Goal: Task Accomplishment & Management: Complete application form

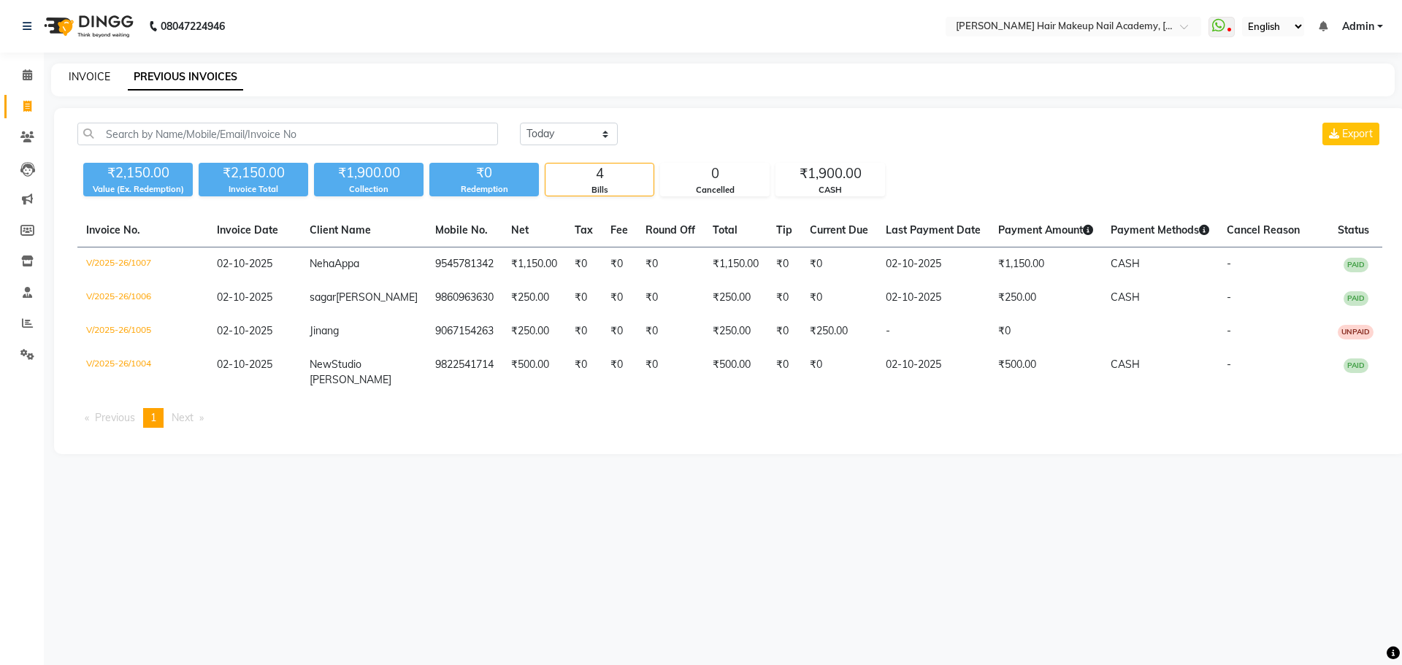
click at [103, 81] on link "INVOICE" at bounding box center [90, 76] width 42 height 13
select select "3468"
select select "service"
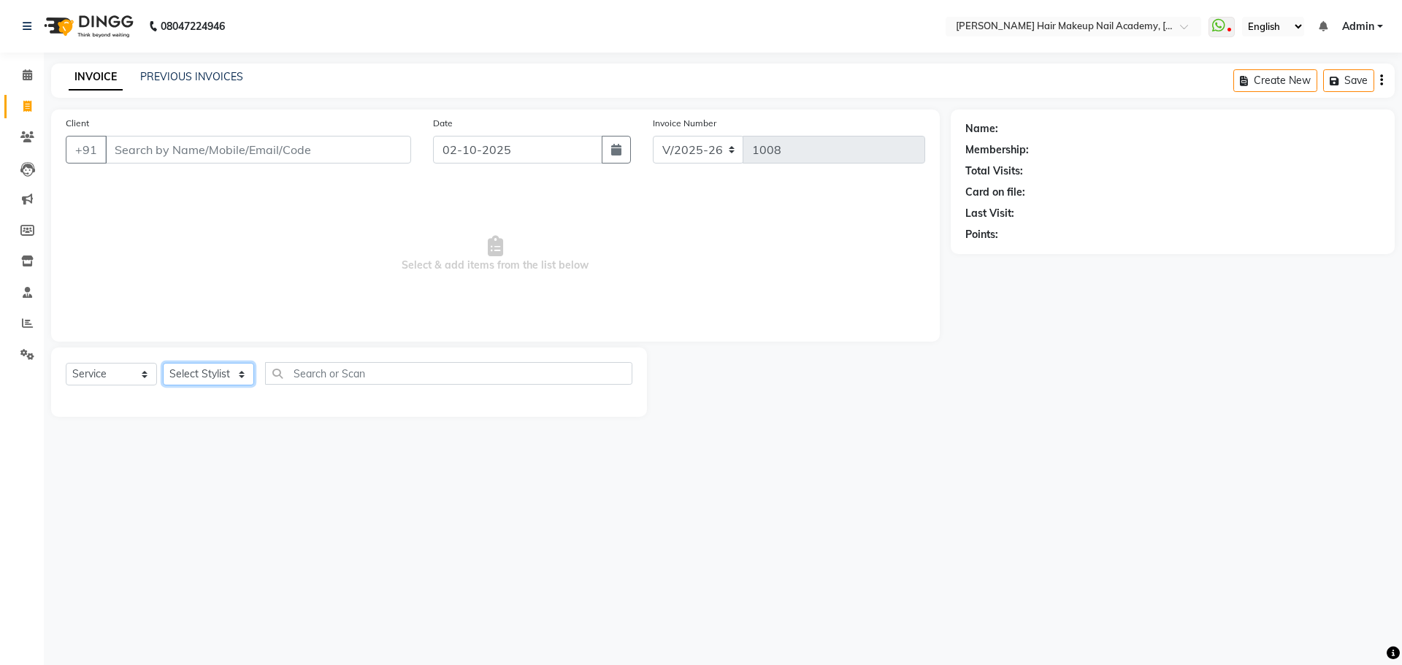
click at [236, 380] on select "Select Stylist Abhimanyu [PERSON_NAME] [PERSON_NAME][MEDICAL_DATA]" at bounding box center [208, 374] width 91 height 23
select select "45992"
click at [163, 363] on select "Select Stylist Abhimanyu [PERSON_NAME] [PERSON_NAME][MEDICAL_DATA]" at bounding box center [208, 374] width 91 height 23
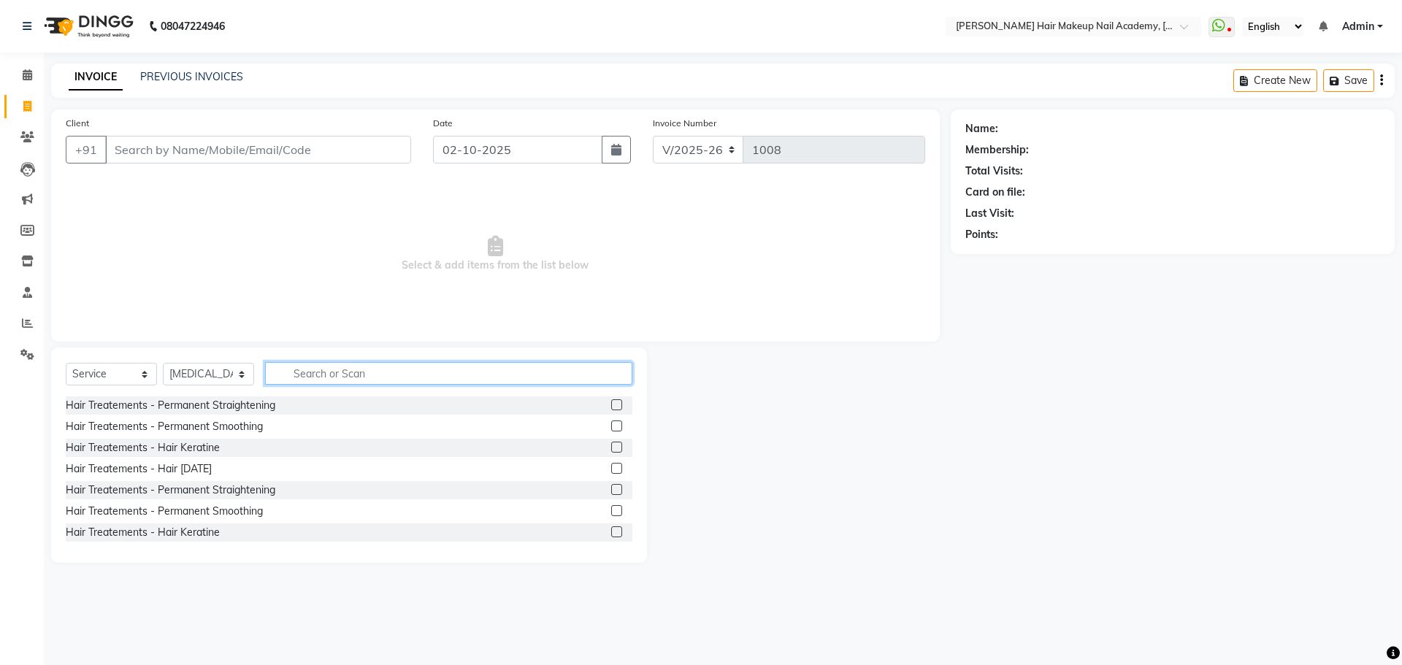
click at [332, 372] on input "text" at bounding box center [448, 373] width 367 height 23
type input "wax"
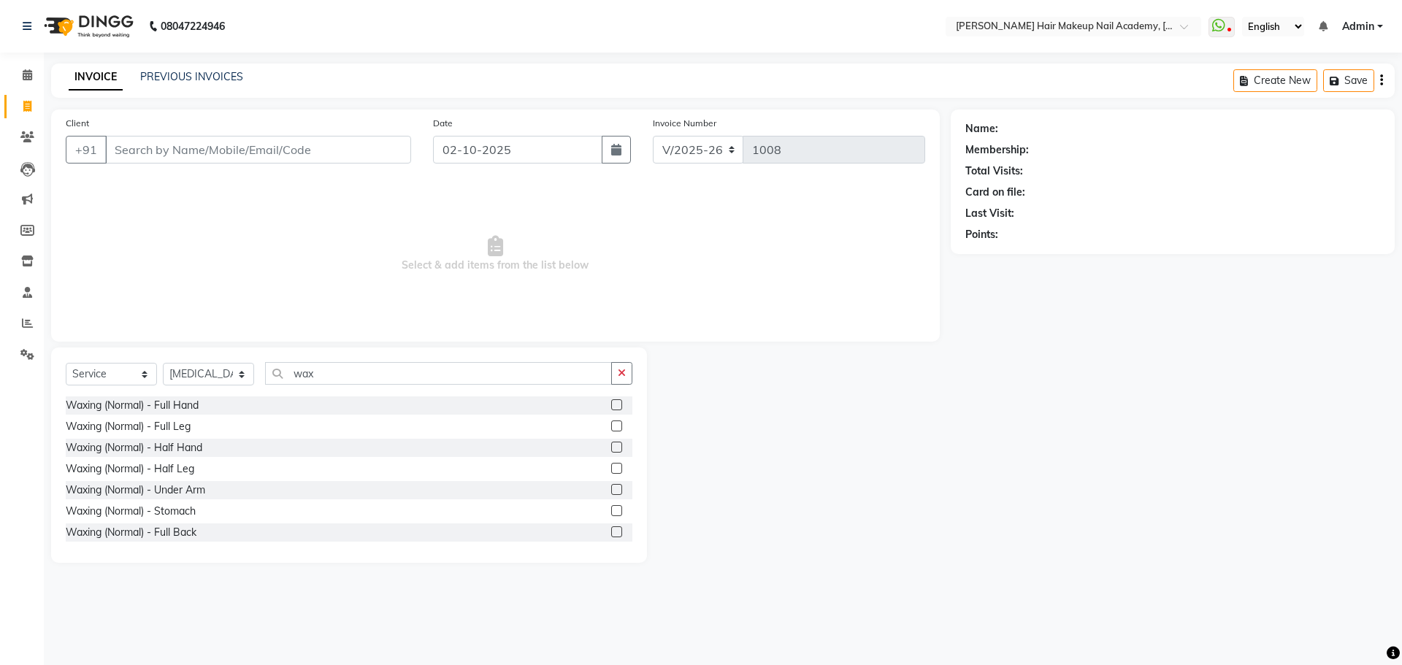
click at [611, 410] on div at bounding box center [615, 407] width 9 height 15
click at [611, 408] on label at bounding box center [616, 405] width 11 height 11
click at [611, 408] on input "checkbox" at bounding box center [615, 405] width 9 height 9
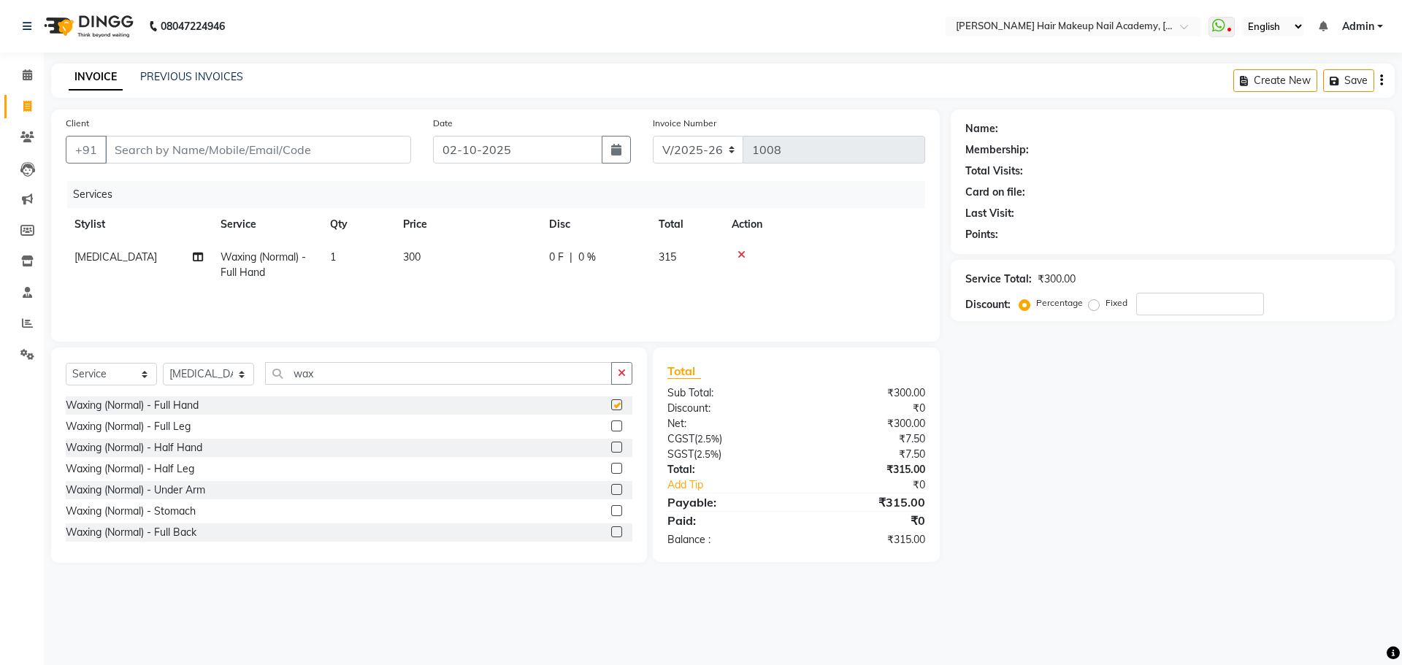
checkbox input "false"
drag, startPoint x: 468, startPoint y: 242, endPoint x: 496, endPoint y: 248, distance: 28.4
click at [468, 244] on td "300" at bounding box center [467, 265] width 146 height 48
select select "45992"
click at [502, 250] on input "300" at bounding box center [536, 261] width 129 height 23
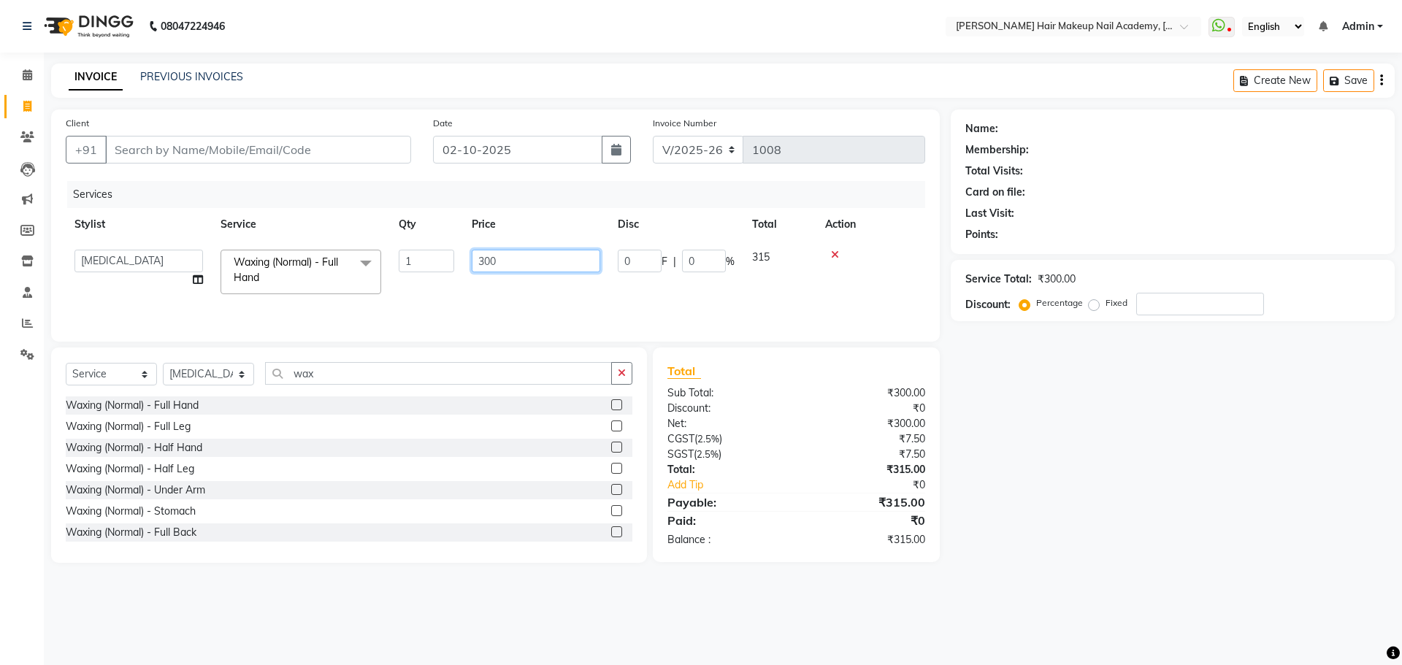
drag, startPoint x: 502, startPoint y: 254, endPoint x: 420, endPoint y: 258, distance: 82.6
click at [431, 258] on tr "Abhimanyu [PERSON_NAME] [PERSON_NAME] Kiran [MEDICAL_DATA][PERSON_NAME] (Normal…" at bounding box center [496, 272] width 860 height 62
type input "900"
click at [1220, 497] on div "Name: Membership: Total Visits: Card on file: Last Visit: Points: Service Total…" at bounding box center [1178, 337] width 455 height 454
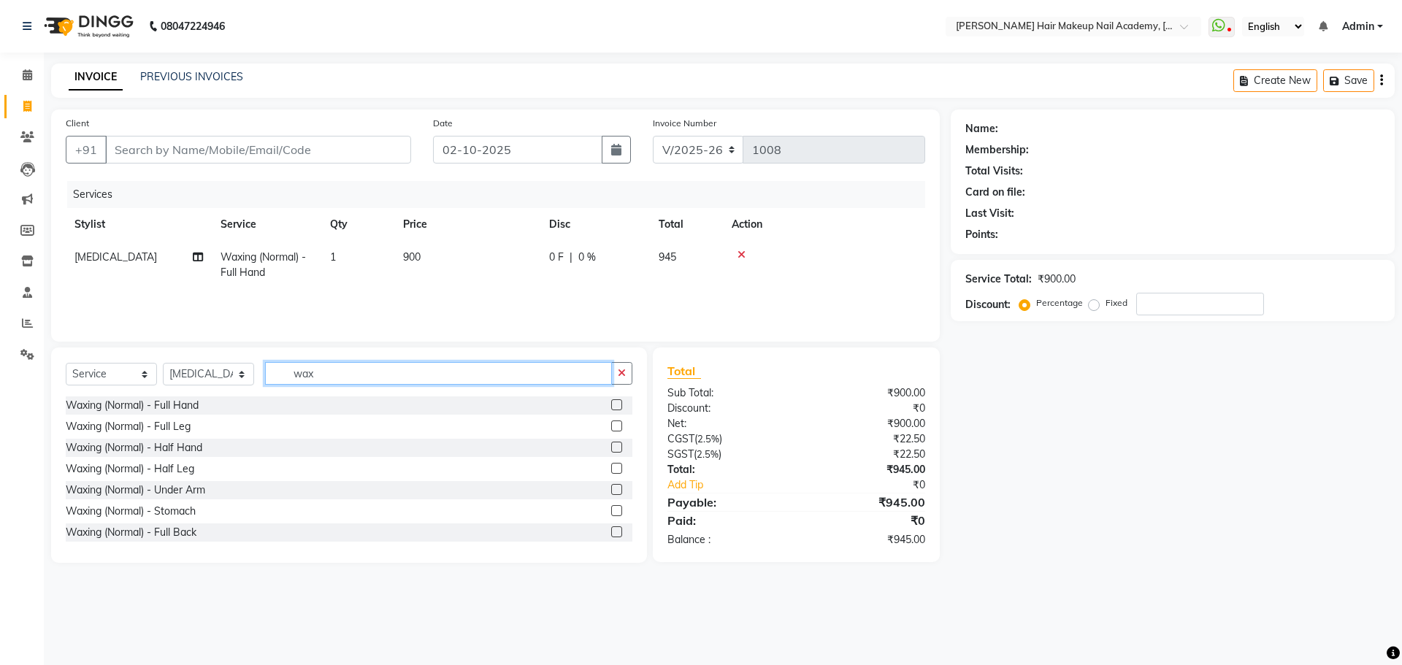
click at [606, 374] on input "wax" at bounding box center [438, 373] width 347 height 23
click at [619, 375] on icon "button" at bounding box center [622, 373] width 8 height 10
drag, startPoint x: 619, startPoint y: 375, endPoint x: 566, endPoint y: 383, distance: 53.2
click at [603, 377] on input "text" at bounding box center [438, 373] width 347 height 23
click at [563, 383] on input "text" at bounding box center [448, 373] width 367 height 23
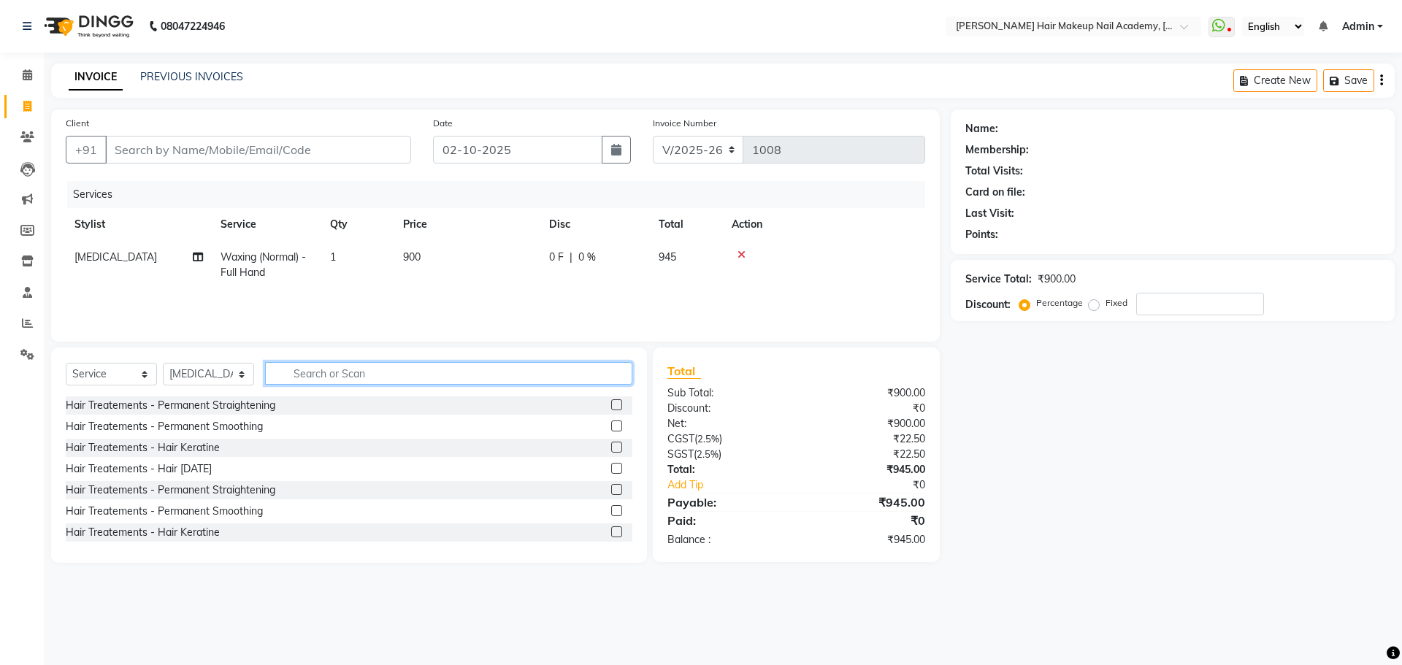
type input "n"
type input "mani"
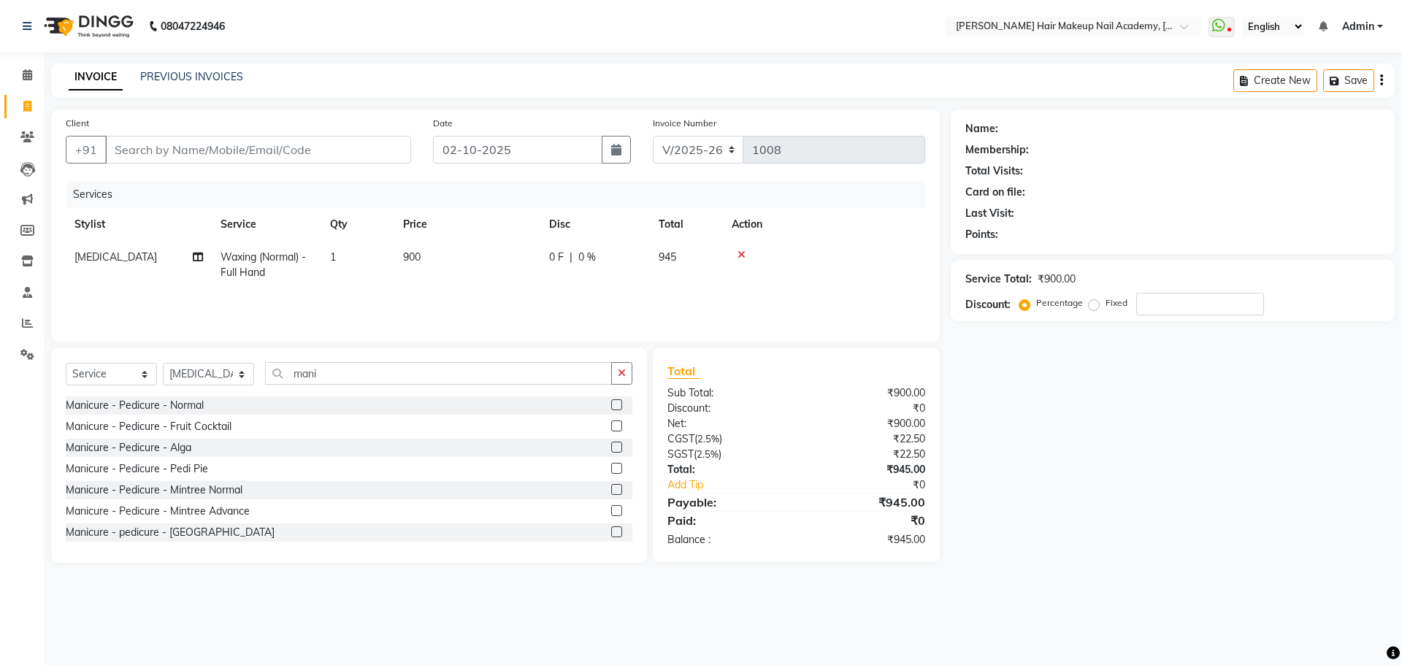
click at [611, 408] on label at bounding box center [616, 405] width 11 height 11
click at [611, 408] on input "checkbox" at bounding box center [615, 405] width 9 height 9
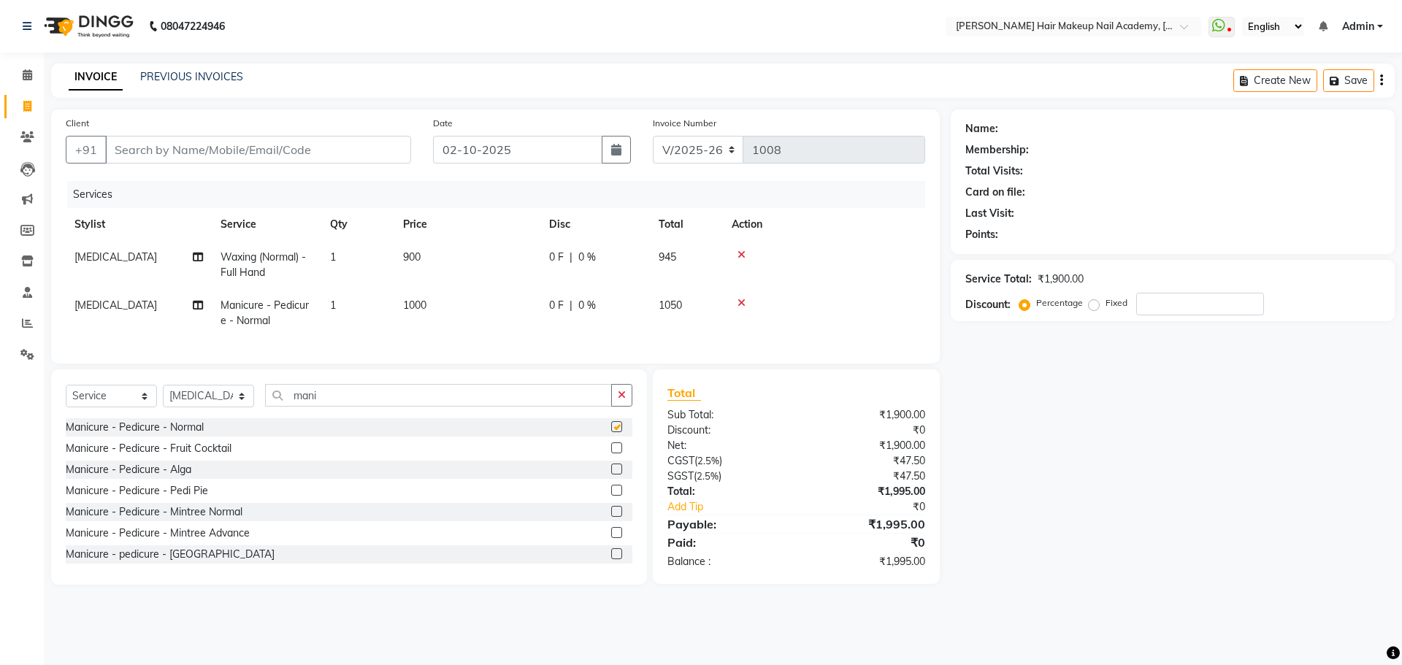
checkbox input "false"
click at [462, 292] on td "1000" at bounding box center [467, 313] width 146 height 48
select select "45992"
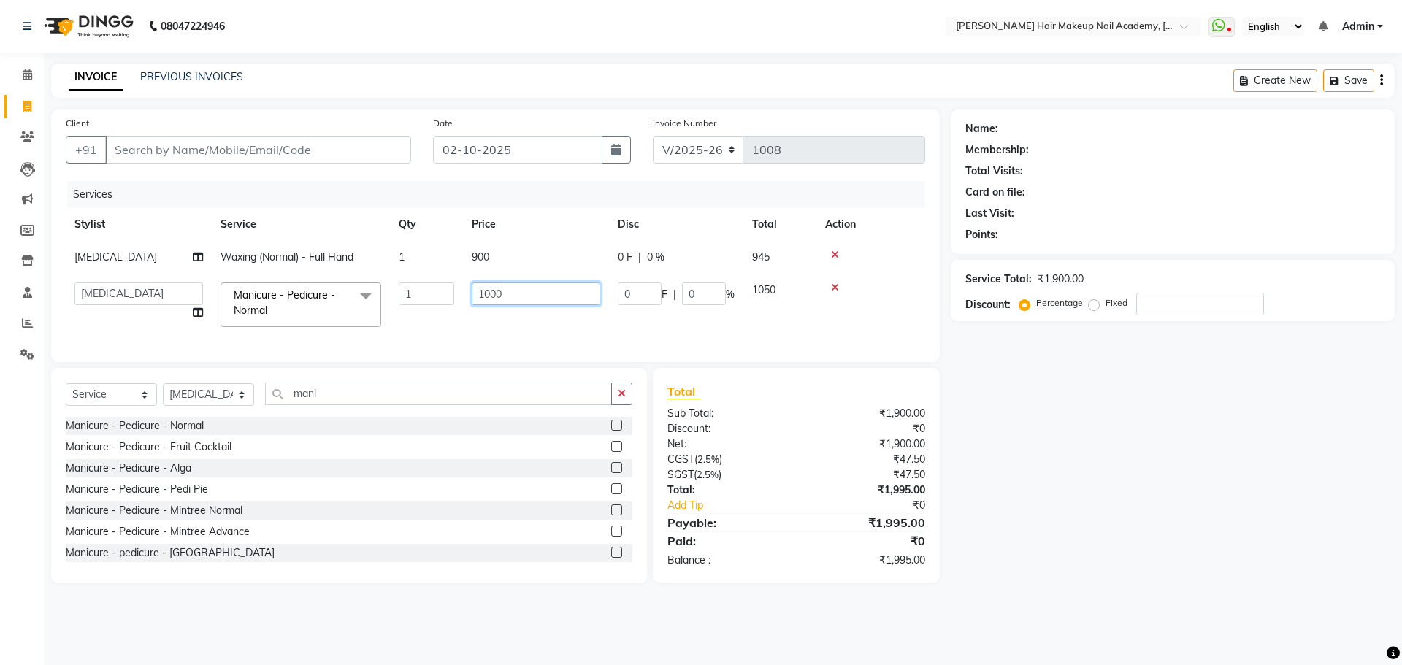
click at [519, 297] on input "1000" at bounding box center [536, 294] width 129 height 23
drag, startPoint x: 519, startPoint y: 294, endPoint x: 199, endPoint y: 345, distance: 323.1
click at [202, 344] on div "Services Stylist Service Qty Price Disc Total Action [MEDICAL_DATA] Waxing (Nor…" at bounding box center [496, 264] width 860 height 167
type input "1300"
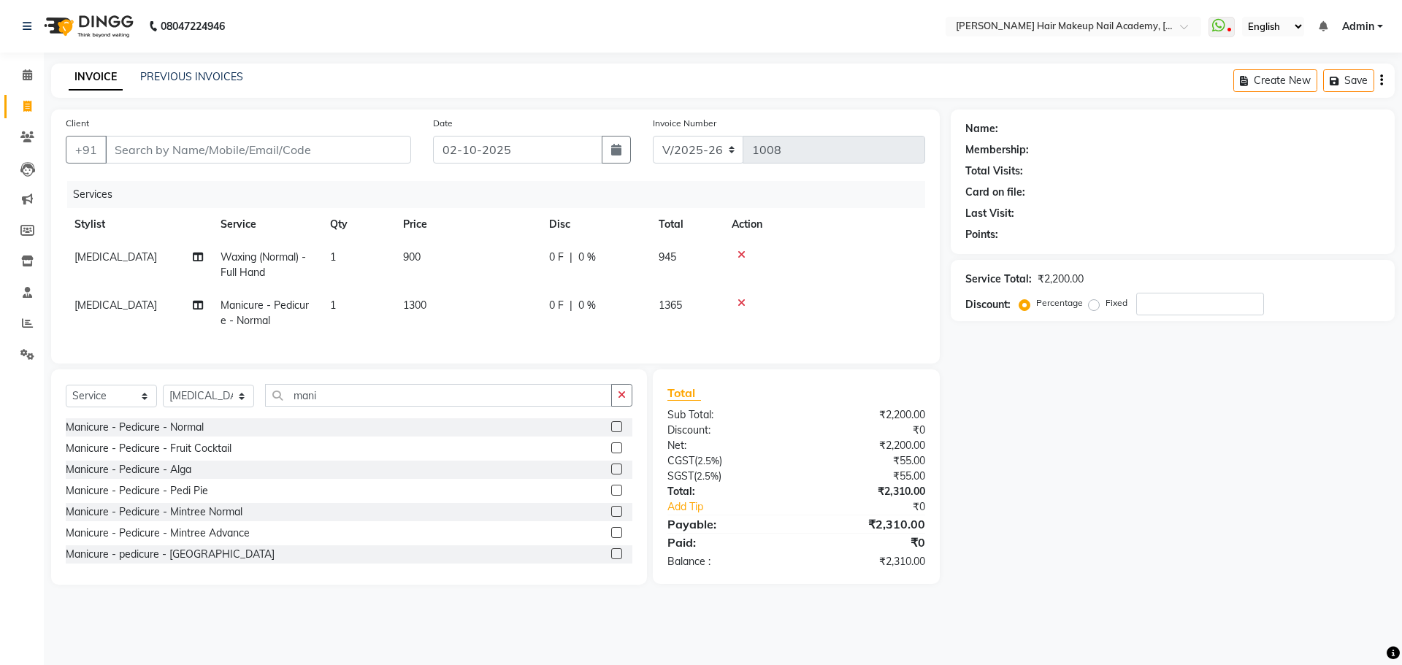
drag, startPoint x: 1147, startPoint y: 354, endPoint x: 822, endPoint y: 440, distance: 336.9
click at [1119, 369] on div "Name: Membership: Total Visits: Card on file: Last Visit: Points: Service Total…" at bounding box center [1178, 347] width 455 height 475
click at [594, 283] on td "0 F | 0 %" at bounding box center [595, 265] width 110 height 48
select select "45992"
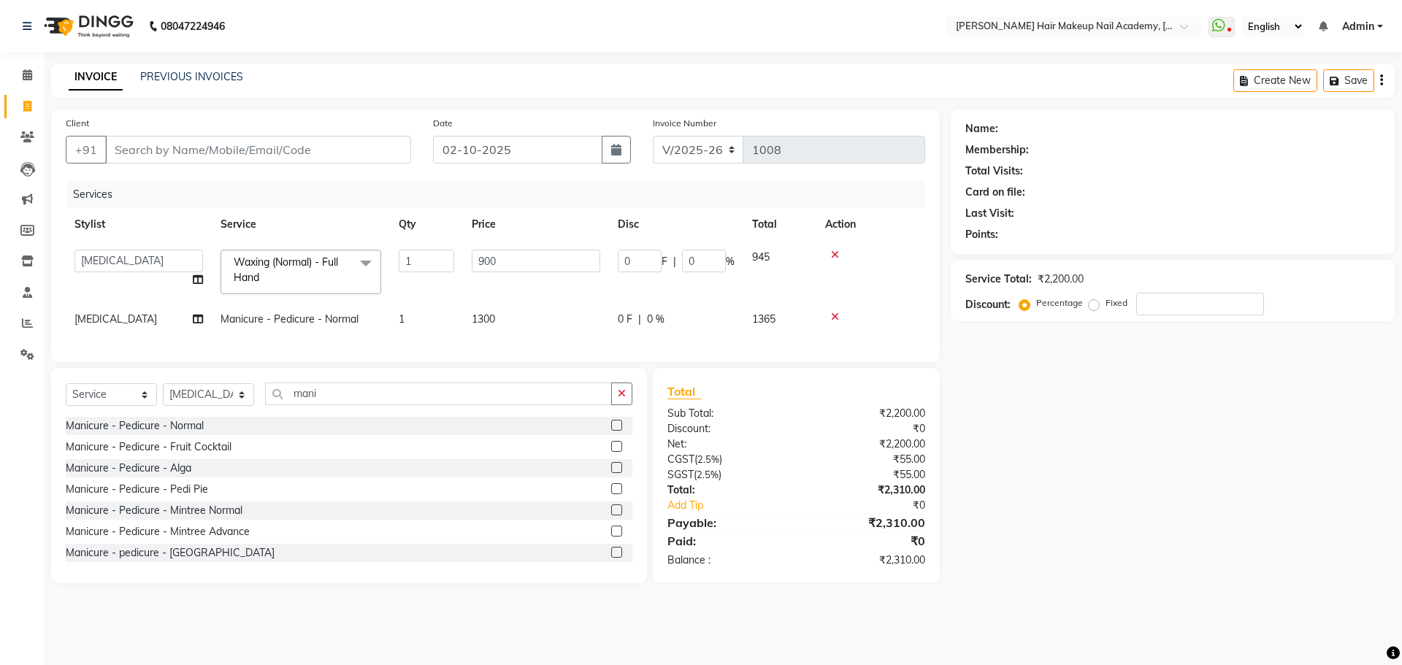
click at [664, 316] on span "0 %" at bounding box center [656, 319] width 18 height 15
select select "45992"
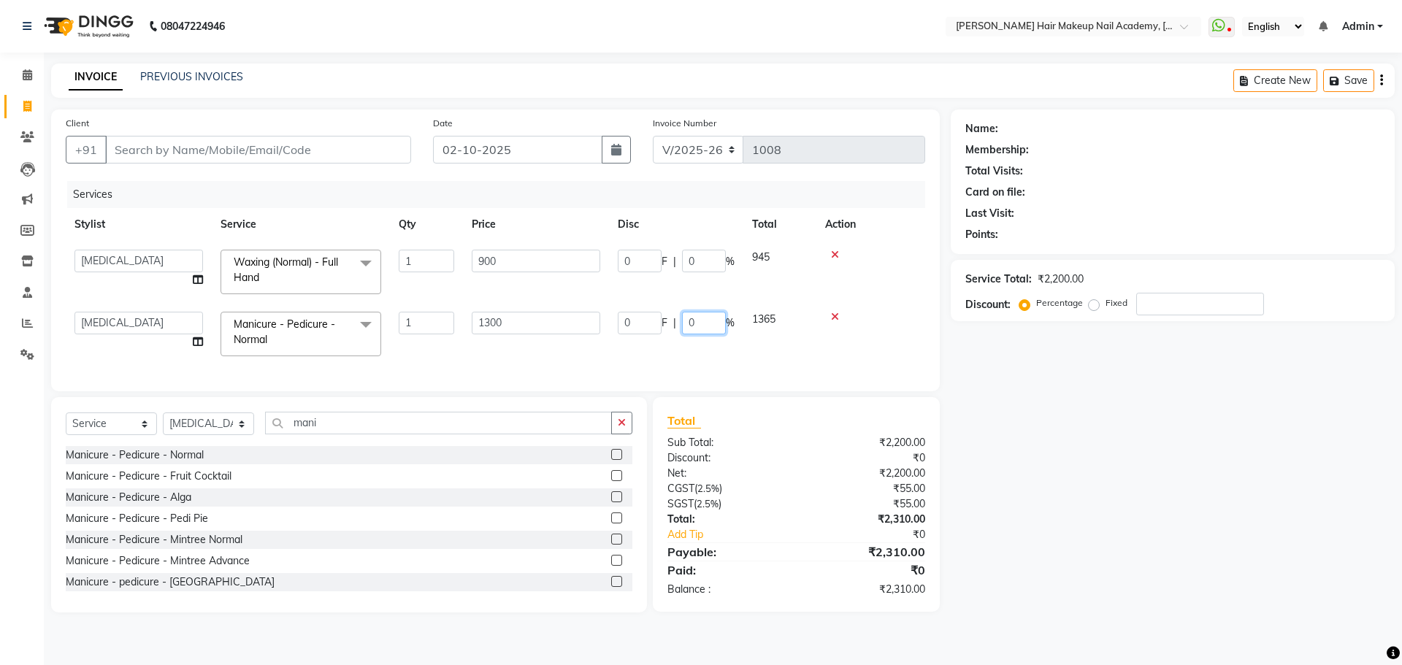
click at [697, 326] on input "0" at bounding box center [704, 323] width 44 height 23
drag, startPoint x: 698, startPoint y: 324, endPoint x: 646, endPoint y: 345, distance: 55.7
click at [646, 345] on td "0 F | 0 %" at bounding box center [676, 334] width 134 height 62
type input "10"
click at [1158, 566] on div "Name: Membership: Total Visits: Card on file: Last Visit: Points: Service Total…" at bounding box center [1178, 361] width 455 height 503
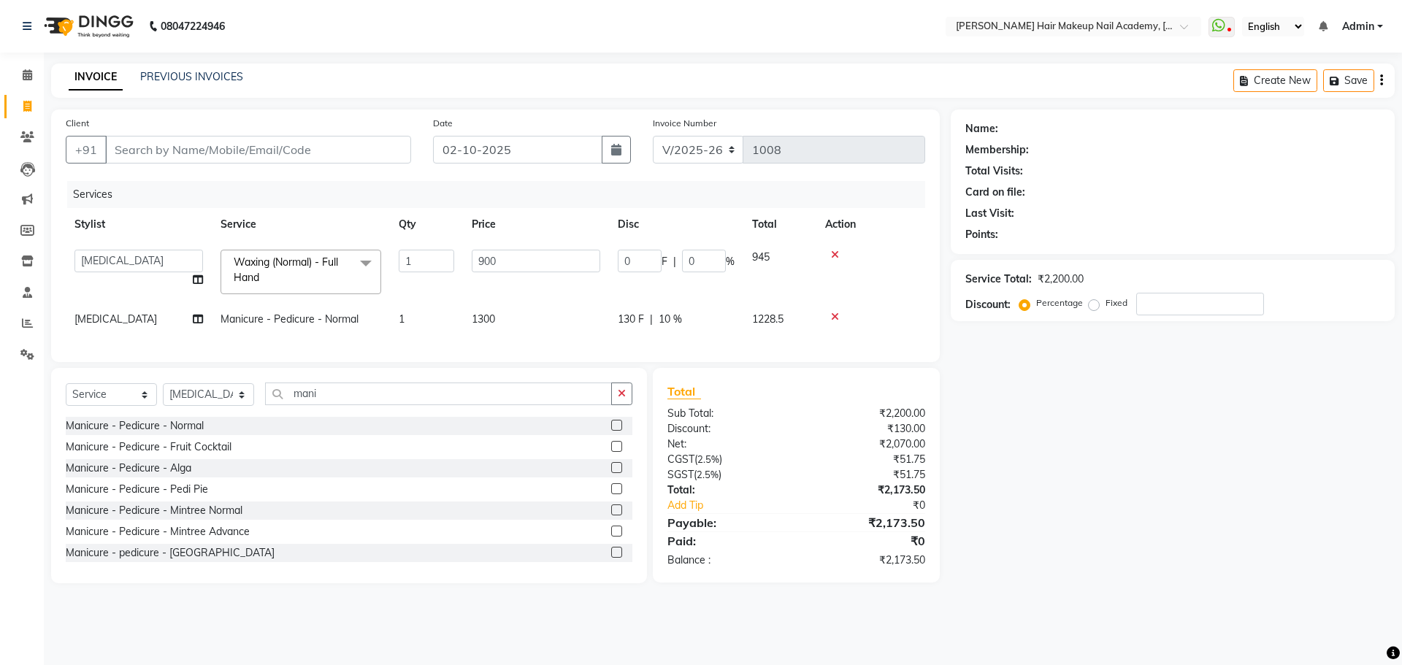
click at [1385, 82] on div "Create New Save" at bounding box center [1314, 81] width 161 height 34
click at [1381, 81] on icon "button" at bounding box center [1381, 80] width 3 height 1
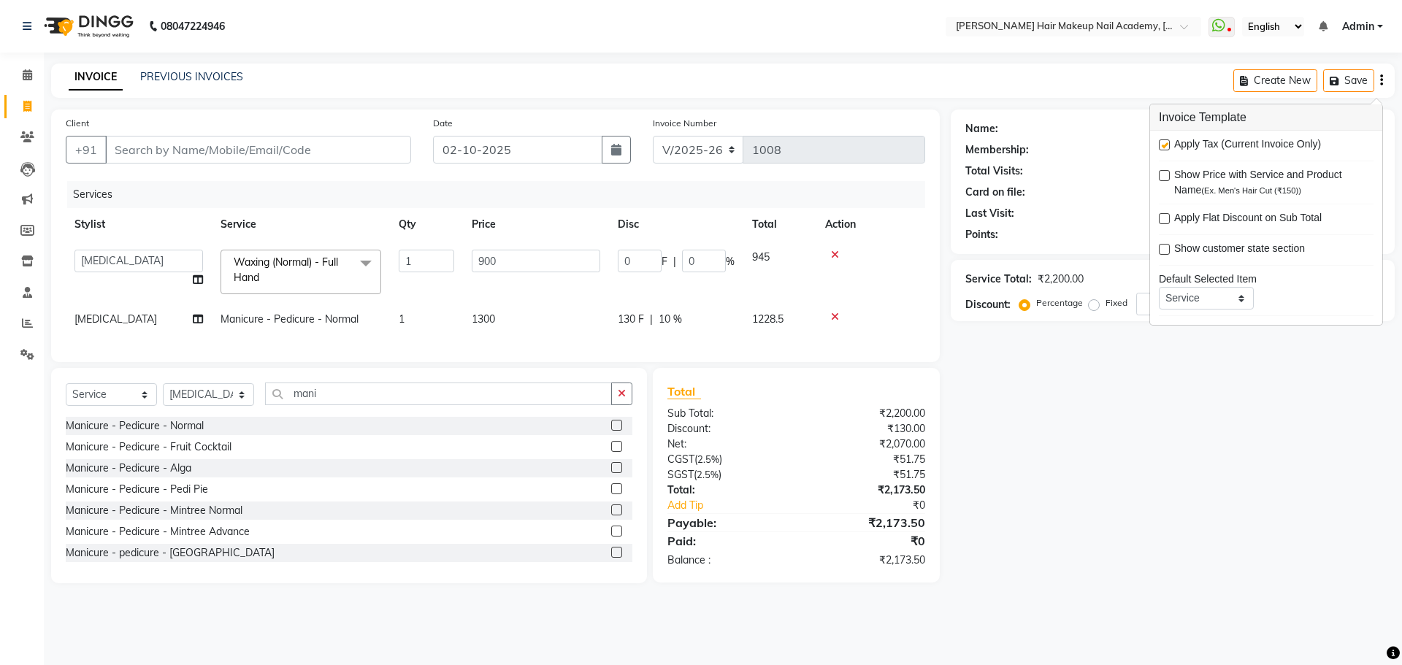
click at [1163, 145] on label at bounding box center [1164, 144] width 11 height 11
click at [1163, 145] on input "checkbox" at bounding box center [1163, 145] width 9 height 9
checkbox input "false"
click at [1065, 513] on div "Name: Membership: Total Visits: Card on file: Last Visit: Points: Service Total…" at bounding box center [1178, 347] width 455 height 474
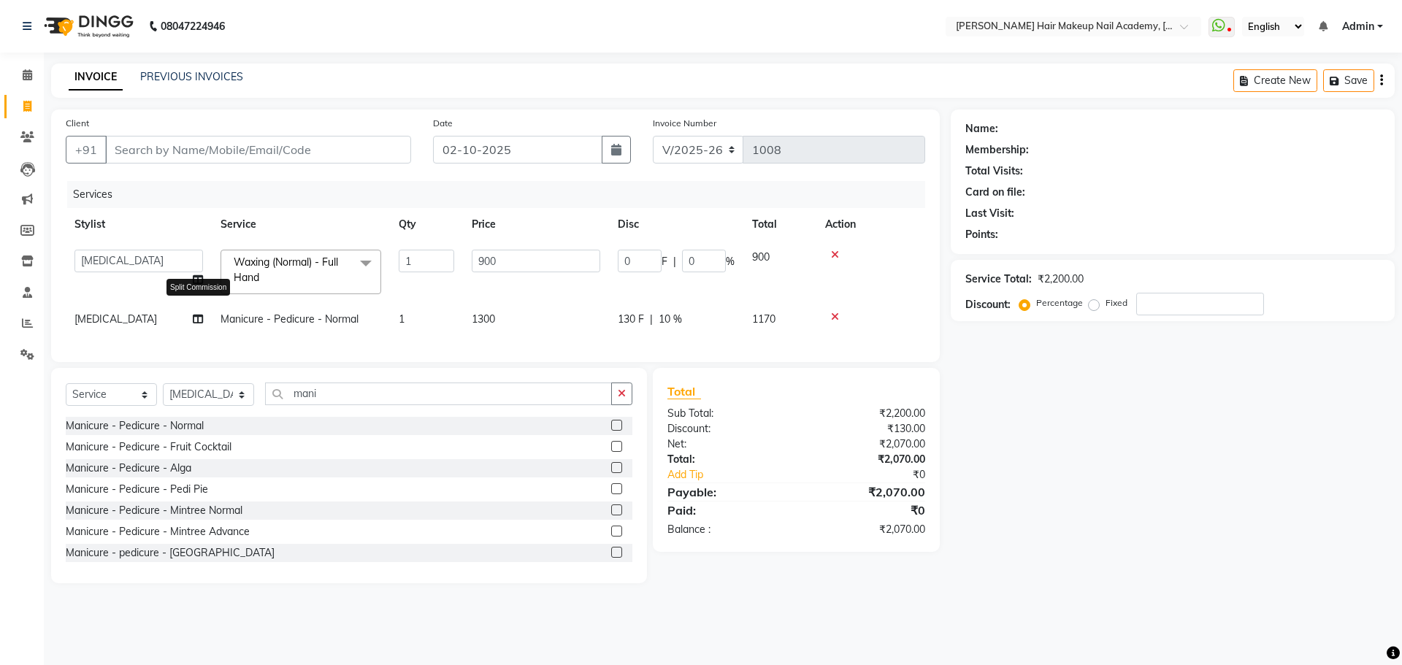
click at [194, 321] on icon at bounding box center [198, 319] width 10 height 10
select select "45992"
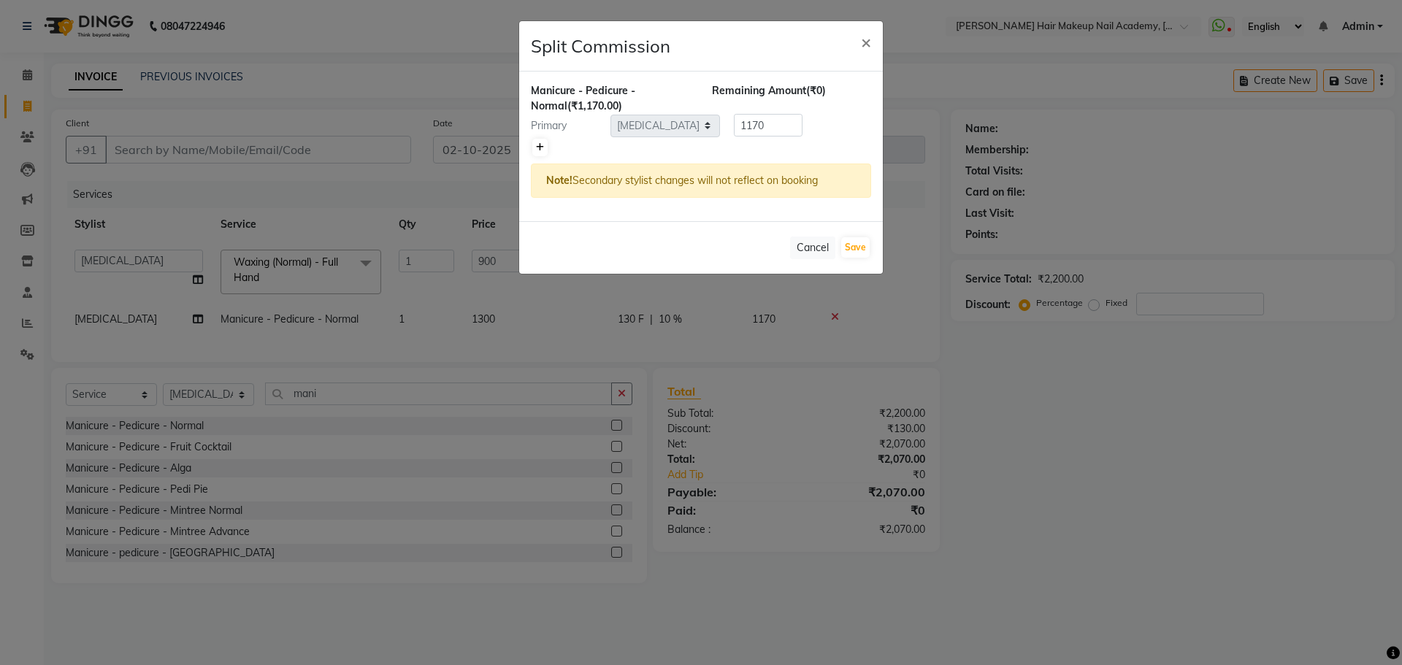
click at [546, 149] on link at bounding box center [539, 148] width 15 height 18
type input "585"
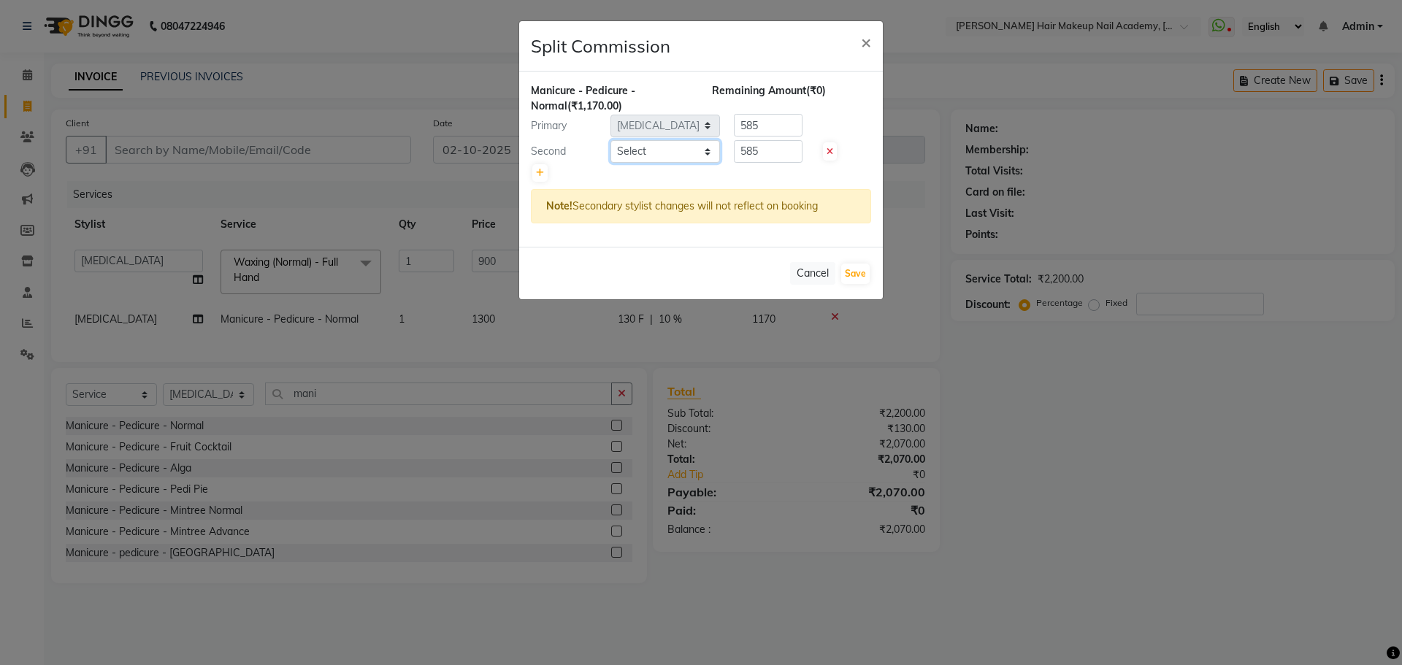
click at [675, 161] on select "Select Abhimanyu [PERSON_NAME] Anuradha Arjun [PERSON_NAME] Kiran [MEDICAL_DATA]" at bounding box center [666, 151] width 110 height 23
select select "91743"
click at [611, 140] on select "Select Abhimanyu [PERSON_NAME] Anuradha Arjun [PERSON_NAME] Kiran [MEDICAL_DATA]" at bounding box center [666, 151] width 110 height 23
click at [855, 275] on button "Save" at bounding box center [855, 274] width 28 height 20
select select "Select"
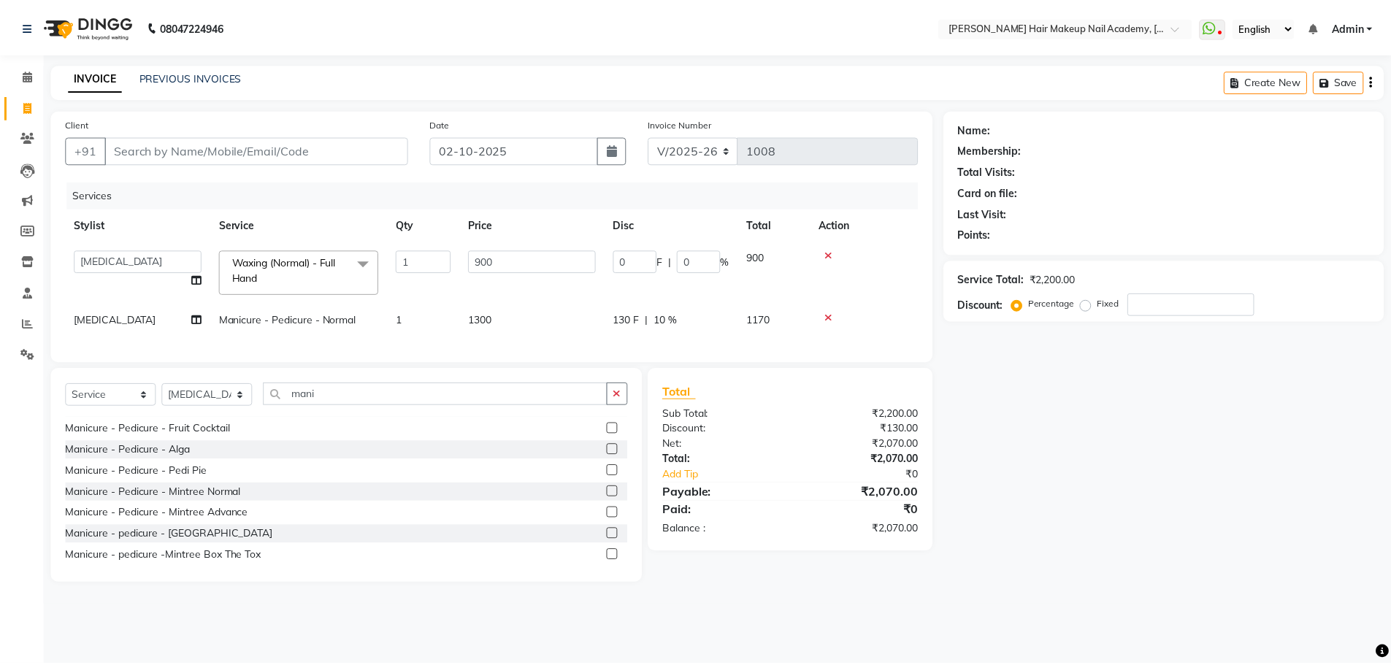
scroll to position [23, 0]
click at [516, 316] on td "1300" at bounding box center [536, 319] width 146 height 33
select select "45992"
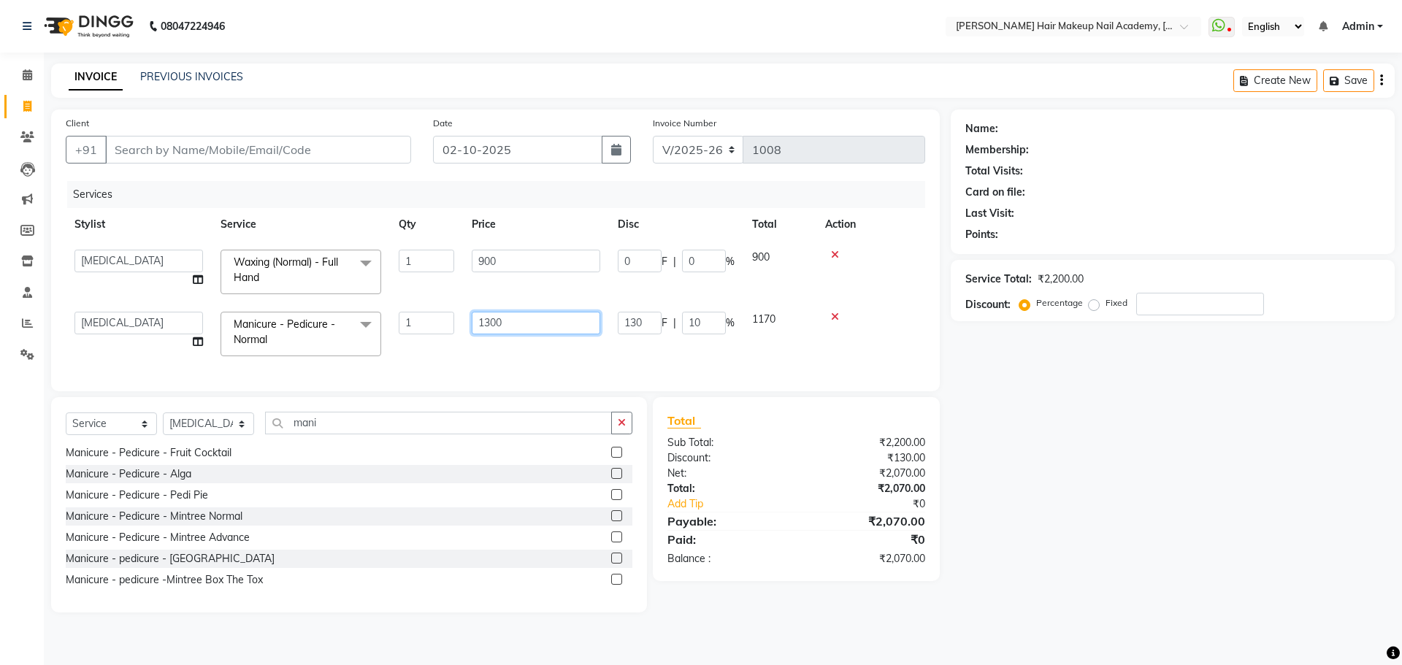
click at [554, 325] on input "1300" at bounding box center [536, 323] width 129 height 23
type input "1200"
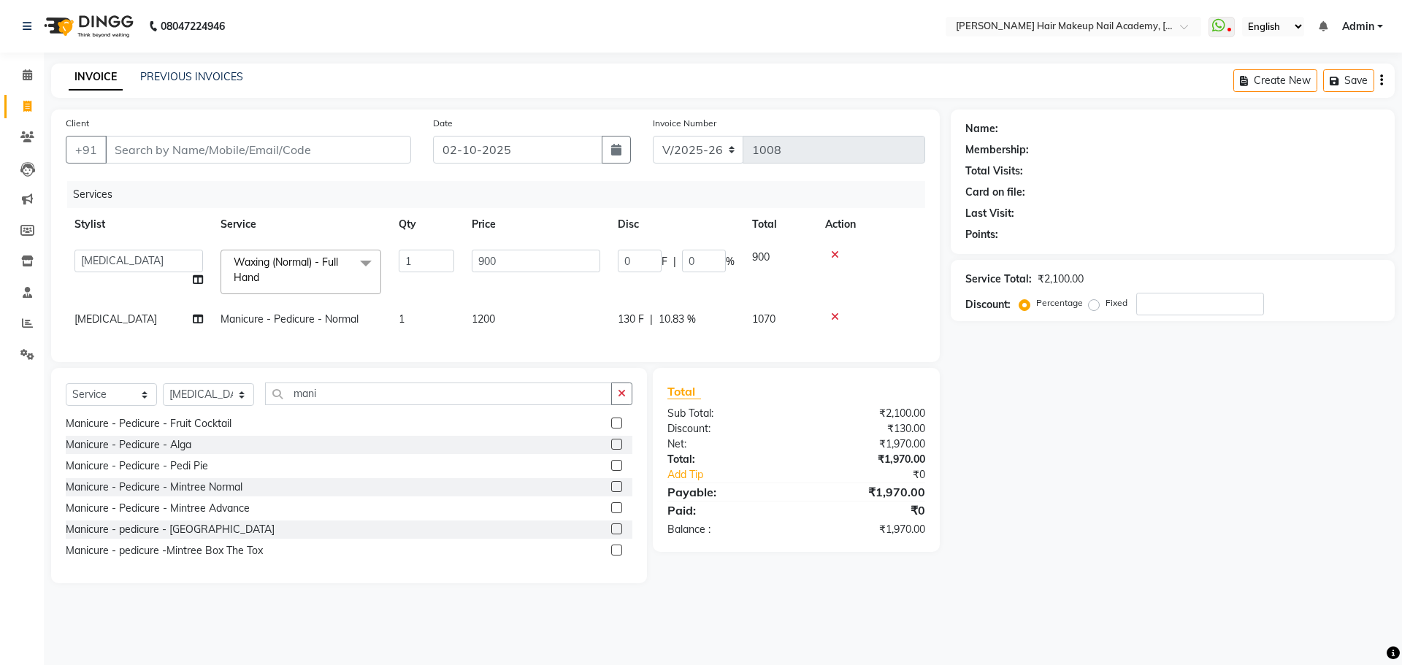
click at [1227, 546] on div "Name: Membership: Total Visits: Card on file: Last Visit: Points: Service Total…" at bounding box center [1178, 347] width 455 height 474
click at [1380, 80] on icon "button" at bounding box center [1381, 80] width 3 height 1
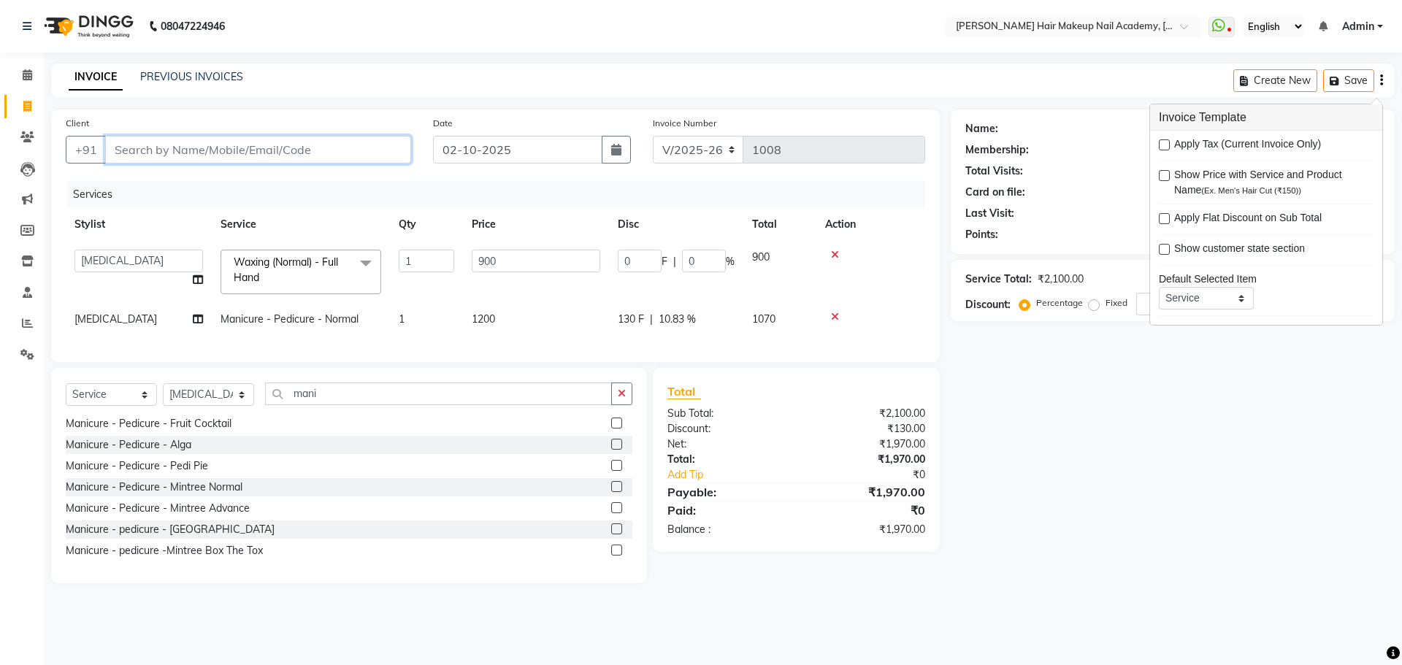
drag, startPoint x: 370, startPoint y: 149, endPoint x: 373, endPoint y: 161, distance: 12.2
click at [370, 153] on input "Client" at bounding box center [258, 150] width 306 height 28
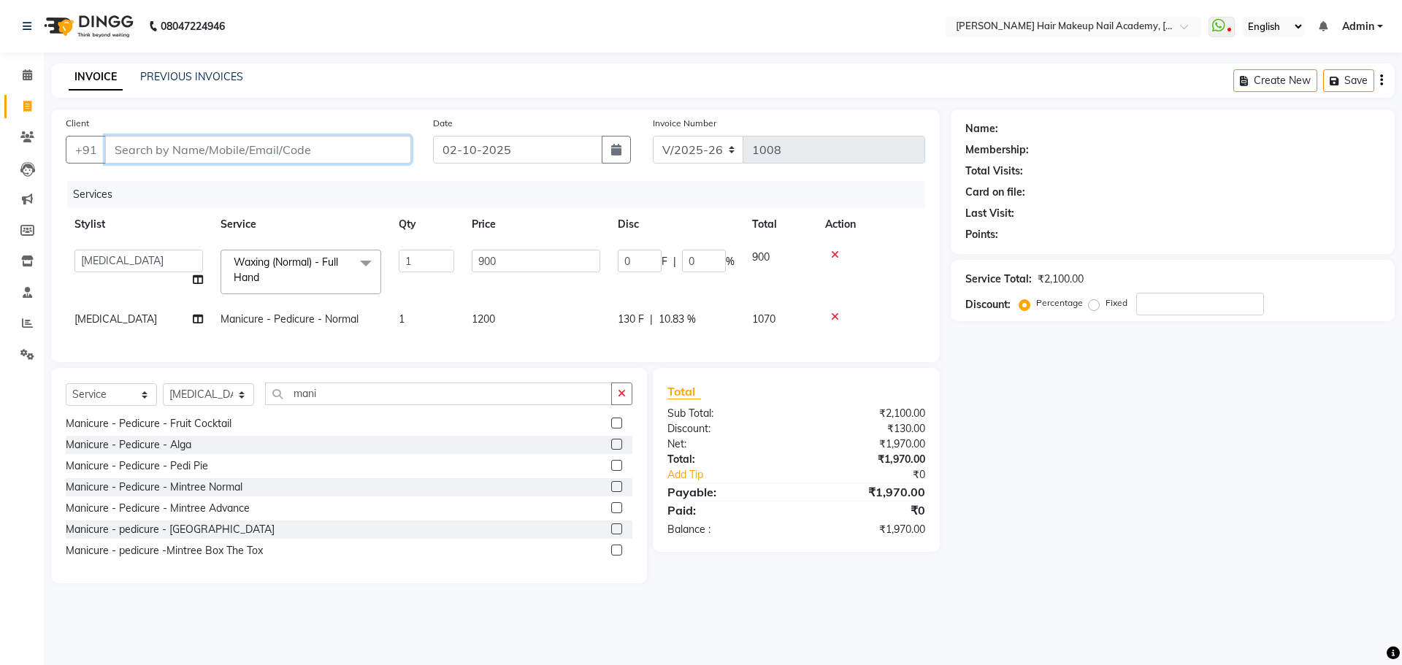
type input "9"
type input "0"
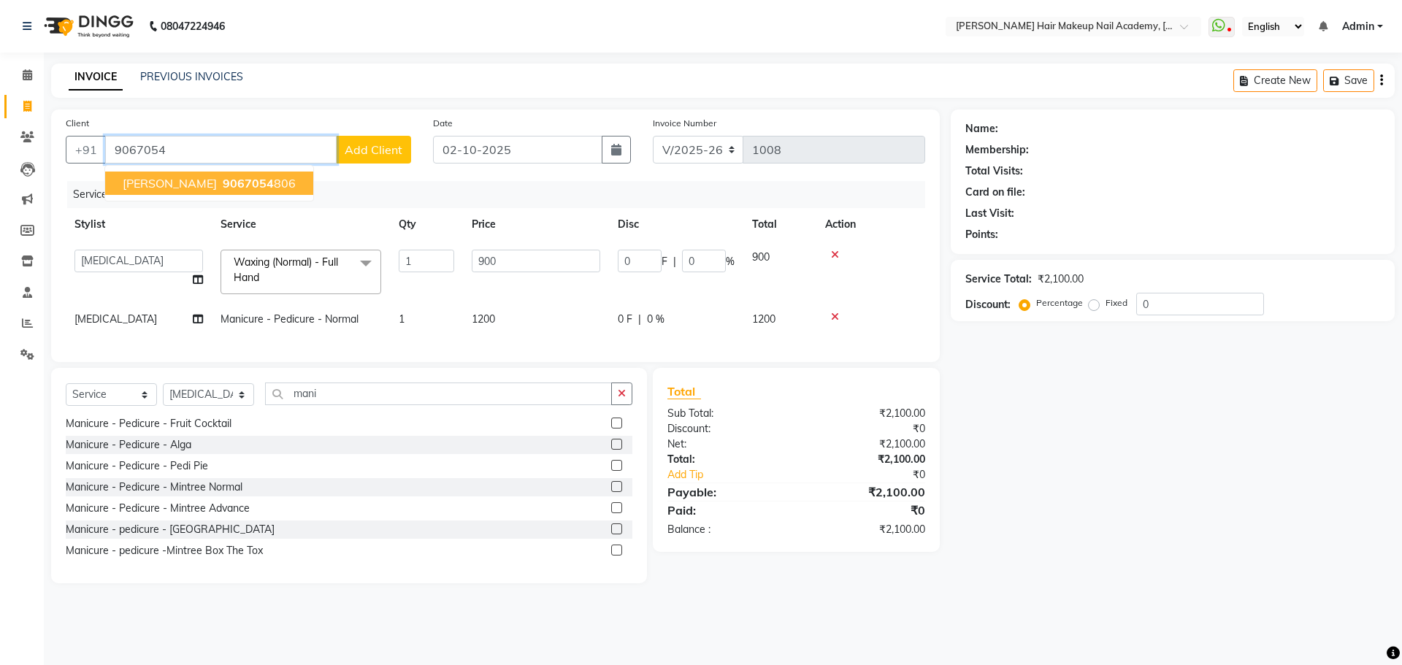
click at [226, 177] on span "9067054" at bounding box center [248, 183] width 51 height 15
type input "9067054806"
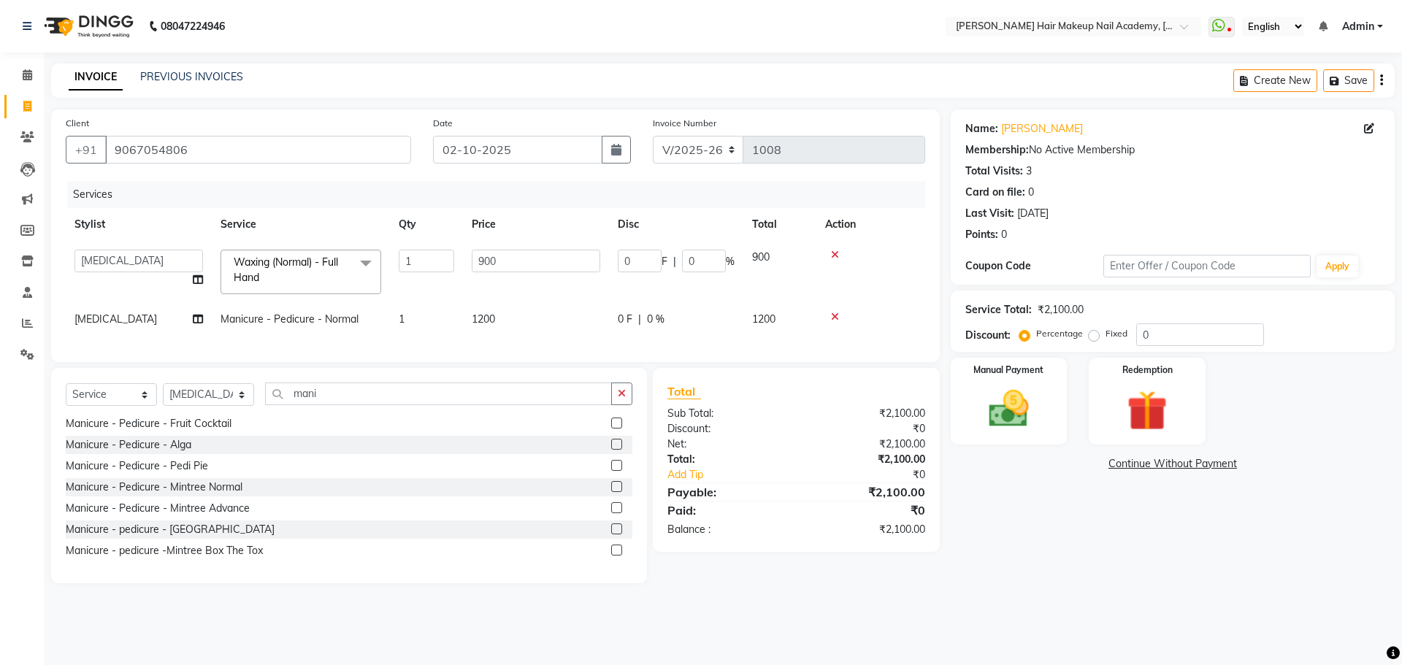
click at [1378, 78] on div "Create New Save" at bounding box center [1314, 81] width 161 height 34
click at [1381, 80] on icon "button" at bounding box center [1381, 80] width 3 height 1
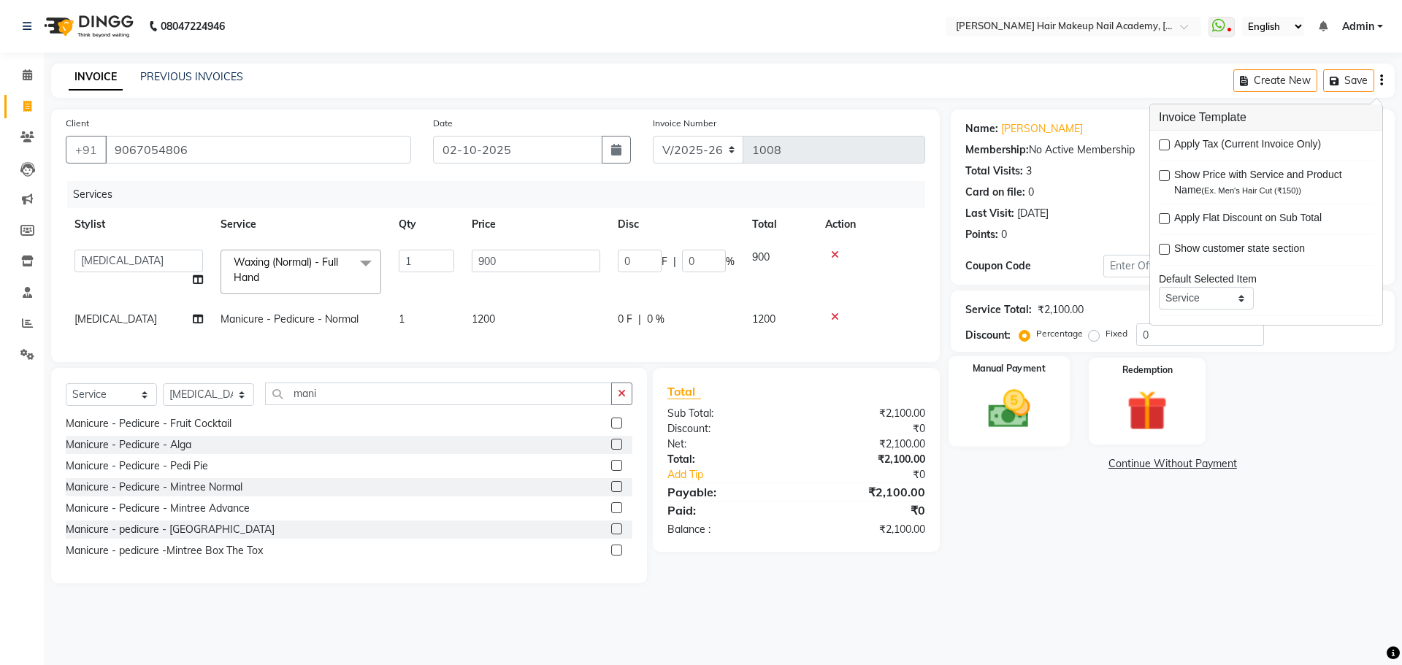
click at [1005, 416] on img at bounding box center [1009, 409] width 68 height 48
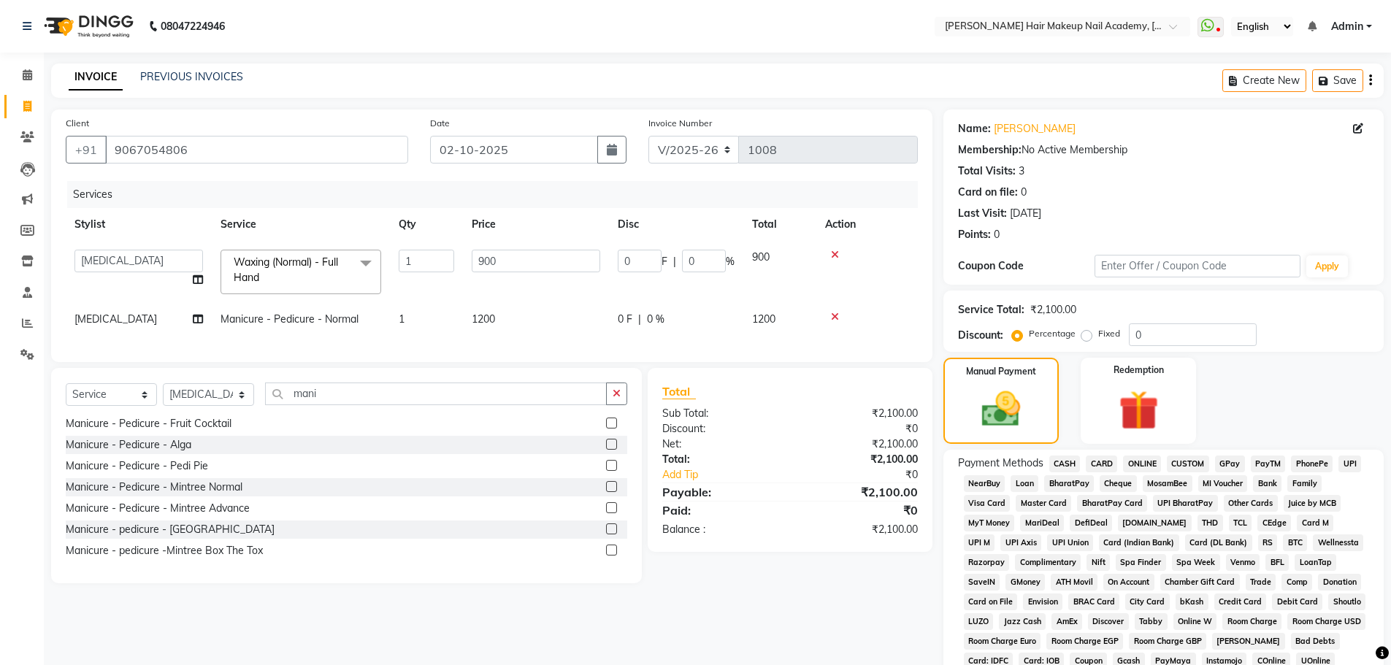
click at [1137, 462] on span "ONLINE" at bounding box center [1142, 464] width 38 height 17
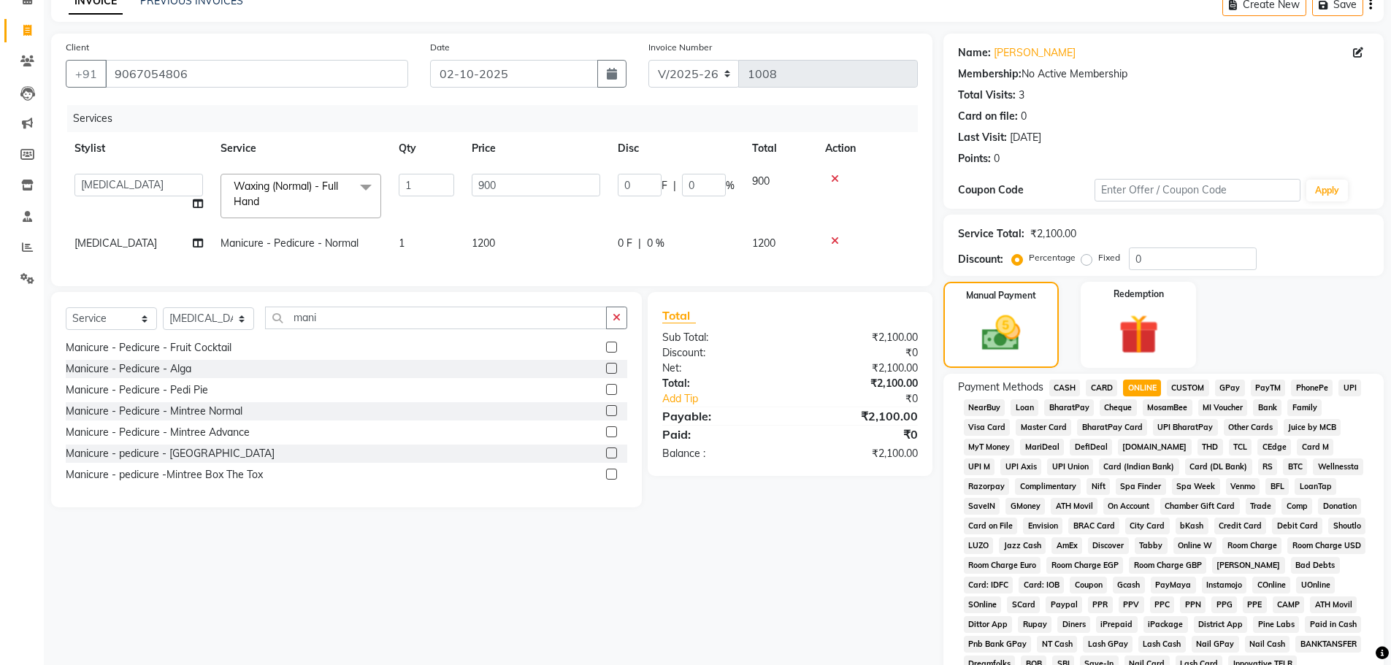
scroll to position [0, 0]
